Goal: Information Seeking & Learning: Learn about a topic

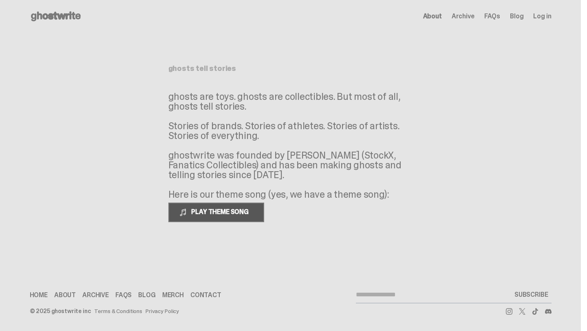
click at [251, 211] on span "PLAY THEME SONG" at bounding box center [221, 212] width 66 height 9
click at [259, 208] on button "PAUSE THEME SONG" at bounding box center [215, 213] width 95 height 20
click at [125, 294] on link "FAQs" at bounding box center [123, 295] width 16 height 7
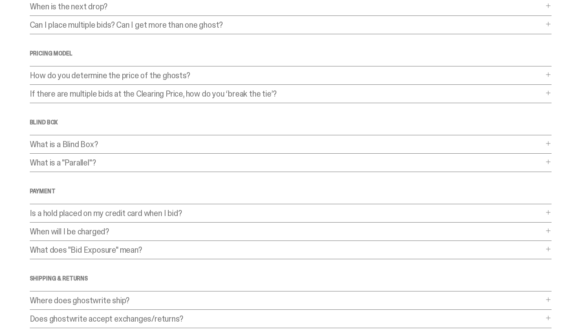
scroll to position [118, 0]
click at [154, 143] on p "What is a Blind Box?" at bounding box center [287, 143] width 514 height 8
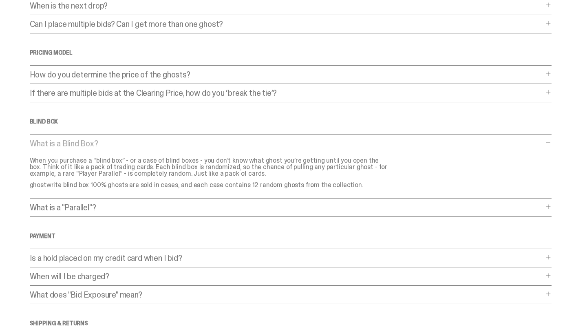
click at [154, 143] on p "What is a Blind Box?" at bounding box center [287, 143] width 514 height 8
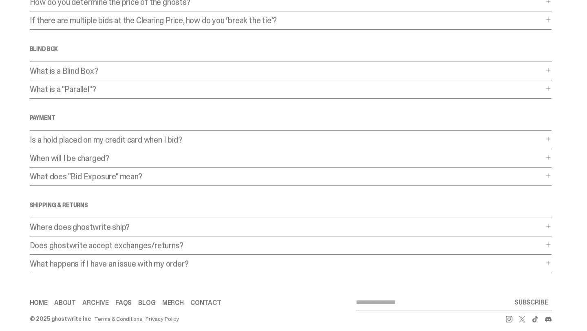
scroll to position [198, 0]
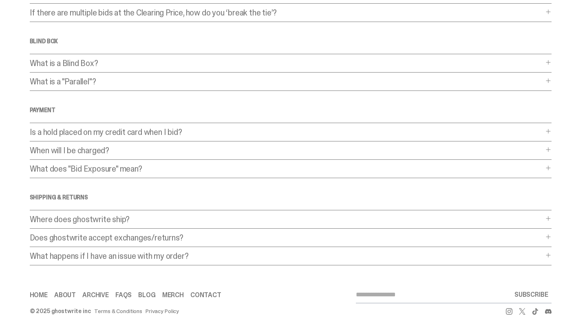
click at [35, 298] on link "Home" at bounding box center [39, 295] width 18 height 7
